Goal: Information Seeking & Learning: Stay updated

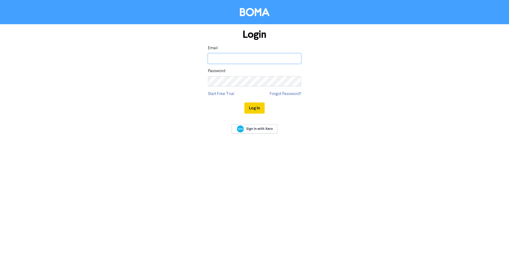
type input "[EMAIL_ADDRESS][DOMAIN_NAME]"
click at [259, 109] on button "Log In" at bounding box center [254, 107] width 20 height 11
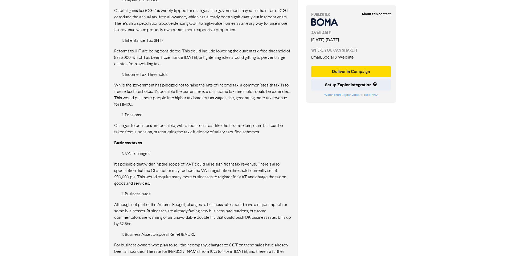
scroll to position [495, 0]
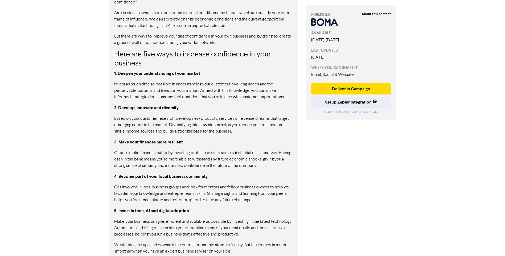
scroll to position [398, 0]
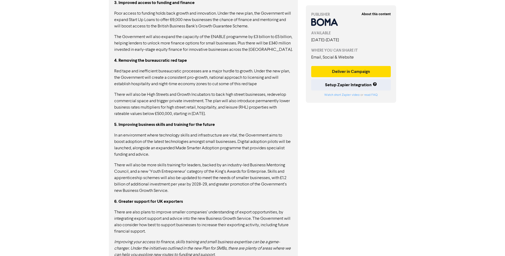
scroll to position [630, 0]
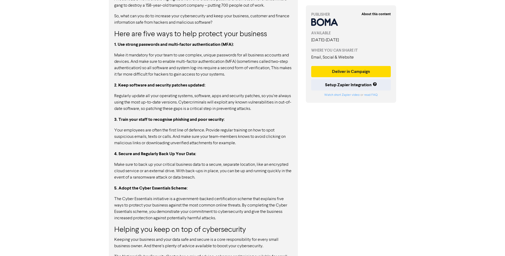
scroll to position [372, 0]
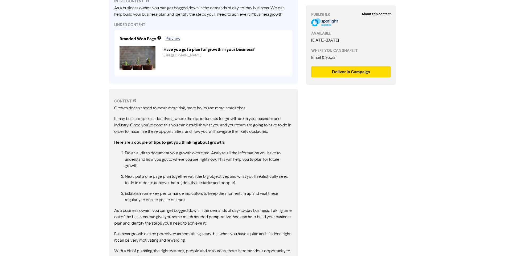
scroll to position [211, 0]
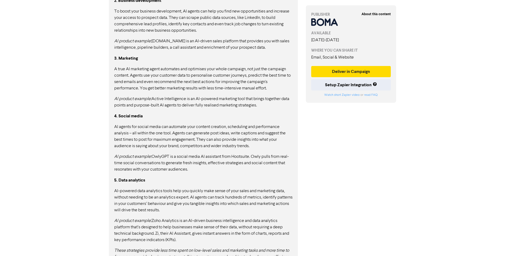
scroll to position [439, 0]
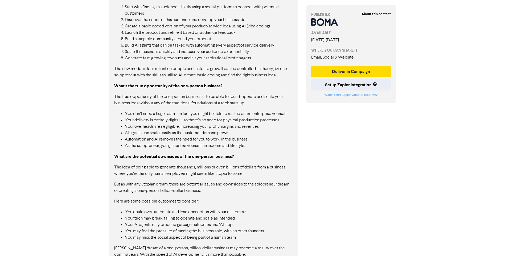
scroll to position [543, 0]
